Goal: Information Seeking & Learning: Learn about a topic

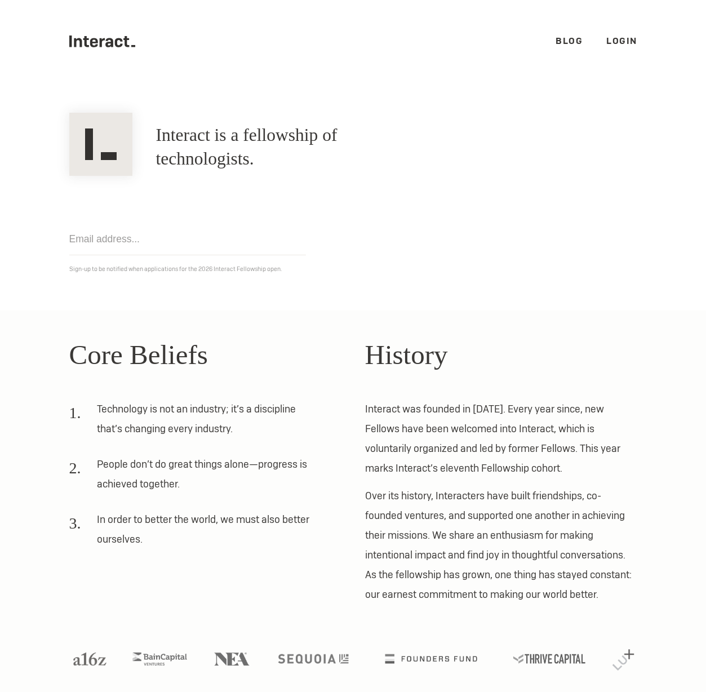
click at [569, 41] on link "Blog" at bounding box center [569, 41] width 27 height 12
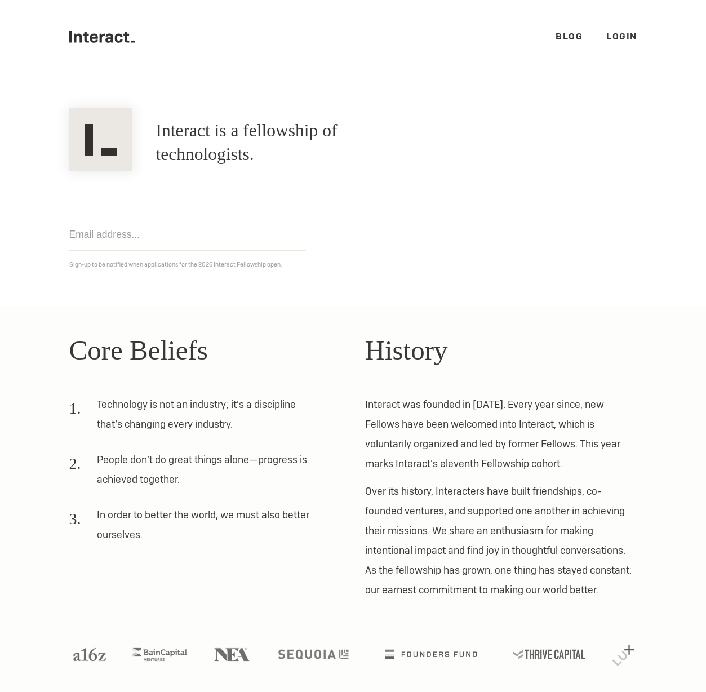
scroll to position [10, 0]
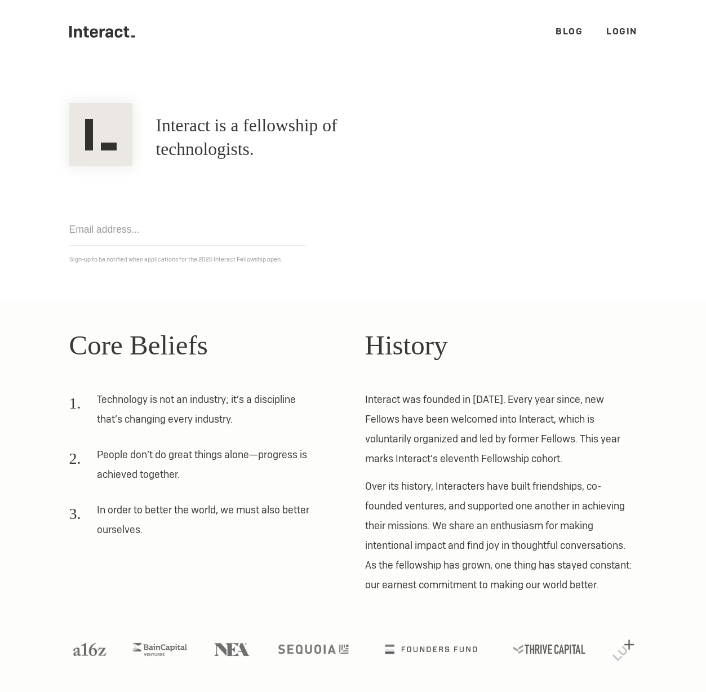
click at [108, 342] on h2 "Core Beliefs" at bounding box center [205, 346] width 272 height 42
